Goal: Complete application form

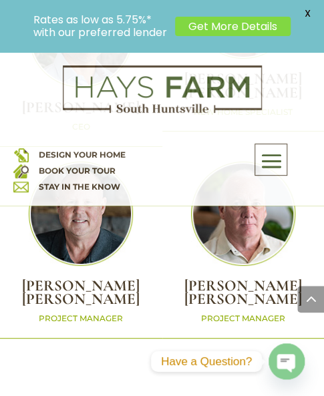
scroll to position [5682, 0]
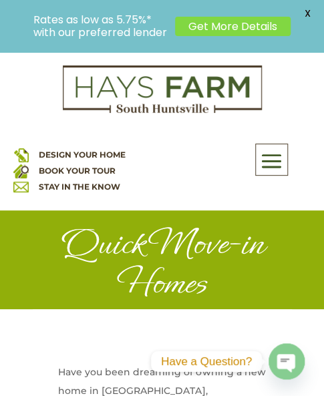
click at [233, 23] on link "Get More Details" at bounding box center [233, 26] width 116 height 19
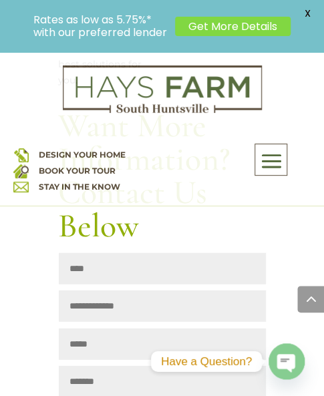
scroll to position [1404, 0]
click at [108, 253] on input "Name" at bounding box center [162, 268] width 207 height 31
click at [107, 253] on input "Name" at bounding box center [162, 268] width 207 height 31
type input "**********"
click at [154, 291] on input "Email Address" at bounding box center [162, 306] width 207 height 31
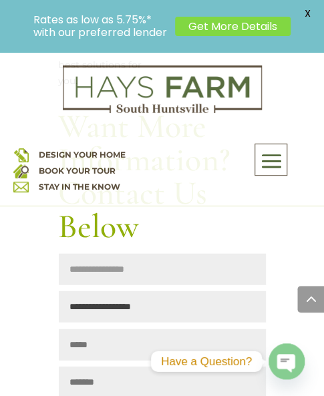
type input "**********"
click at [150, 329] on input "Phone" at bounding box center [162, 344] width 207 height 31
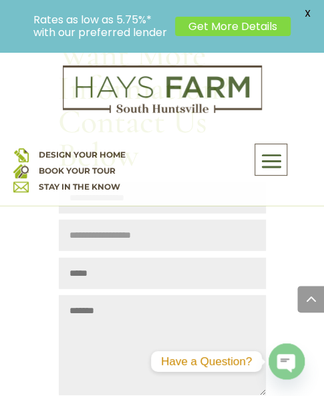
scroll to position [1471, 0]
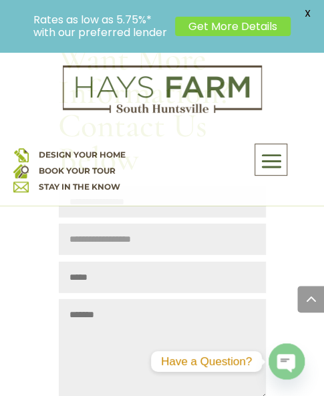
click at [145, 262] on input "Phone" at bounding box center [162, 277] width 207 height 31
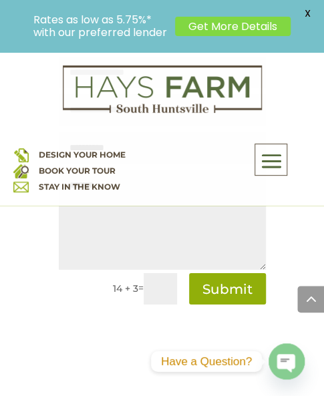
scroll to position [1604, 0]
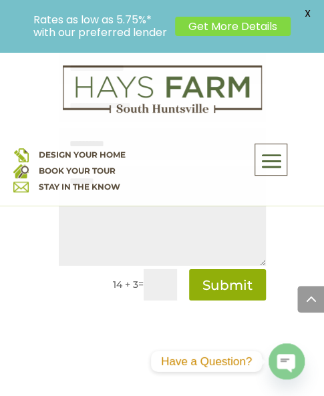
type input "**********"
click at [156, 269] on input "text" at bounding box center [160, 284] width 33 height 31
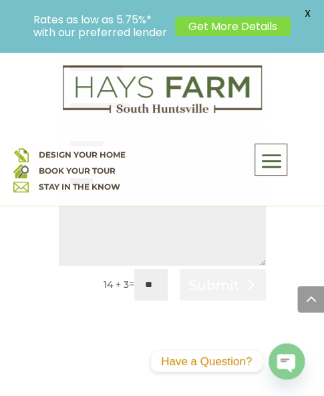
type input "**"
click at [222, 269] on button "Submit" at bounding box center [223, 284] width 86 height 31
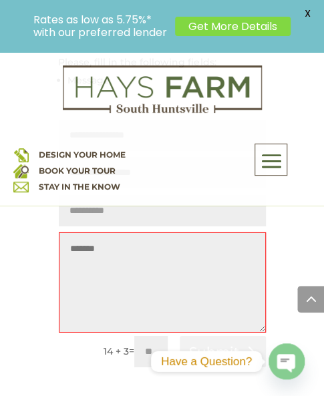
click at [222, 336] on button "Submit" at bounding box center [223, 351] width 86 height 31
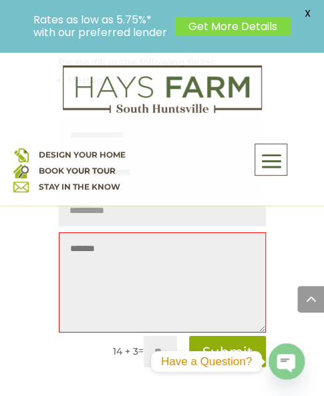
click at [148, 233] on textarea "Message" at bounding box center [162, 283] width 207 height 100
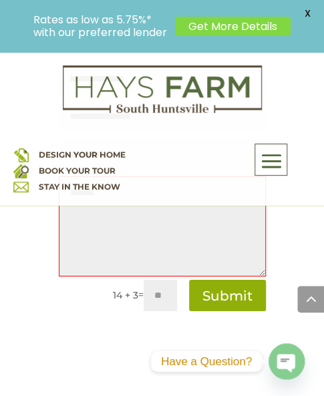
scroll to position [1671, 0]
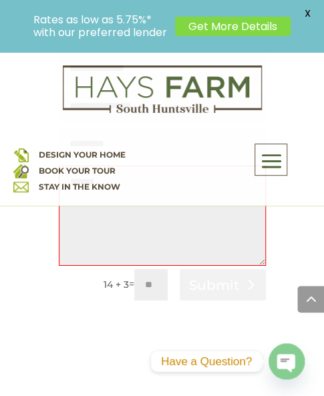
type textarea "*******"
click at [227, 269] on button "Submit" at bounding box center [223, 284] width 86 height 31
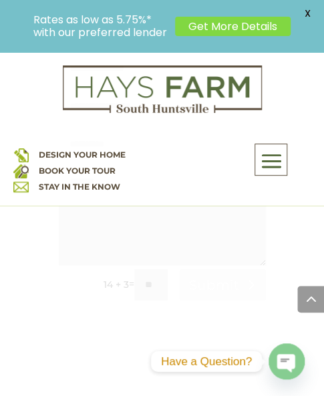
click at [213, 269] on button "Submit" at bounding box center [223, 284] width 86 height 31
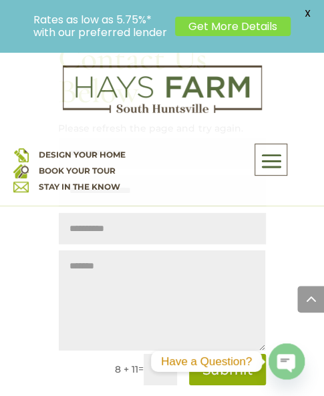
scroll to position [1604, 0]
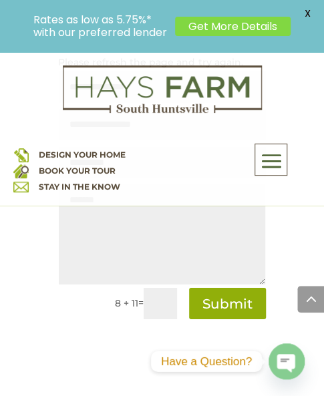
click at [151, 288] on input "text" at bounding box center [160, 303] width 33 height 31
click at [164, 288] on input "text" at bounding box center [160, 303] width 33 height 31
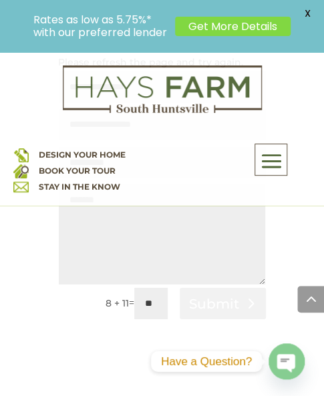
type input "**"
click at [217, 288] on button "Submit" at bounding box center [223, 303] width 86 height 31
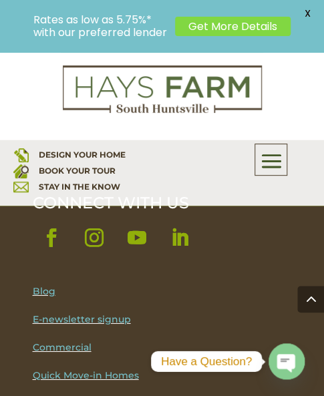
scroll to position [3610, 0]
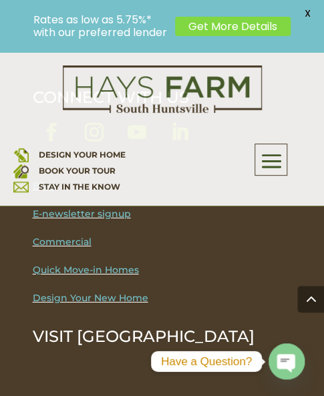
click at [83, 264] on link "Quick Move-in Homes" at bounding box center [86, 270] width 106 height 12
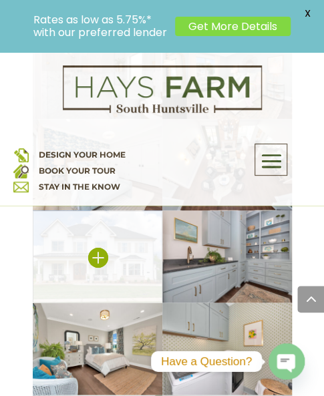
scroll to position [1337, 0]
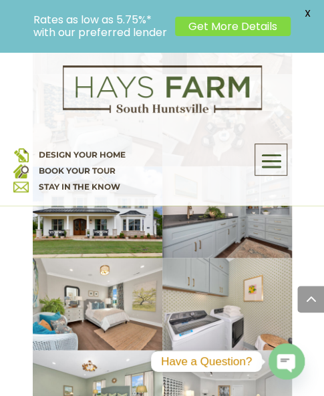
click at [108, 157] on span "DESIGN YOUR HOME" at bounding box center [82, 155] width 87 height 10
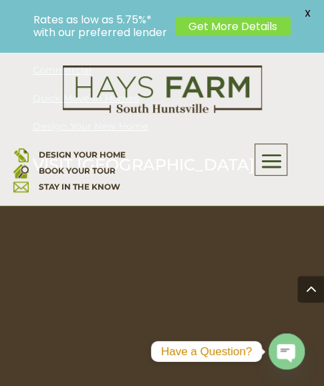
scroll to position [1030, 0]
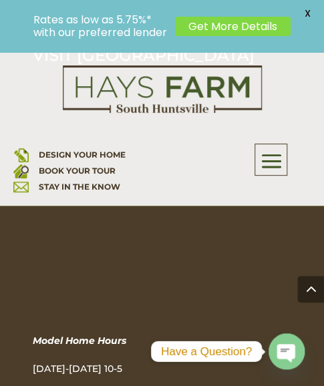
click at [92, 174] on link "BOOK YOUR TOUR" at bounding box center [77, 171] width 77 height 10
